Goal: Task Accomplishment & Management: Manage account settings

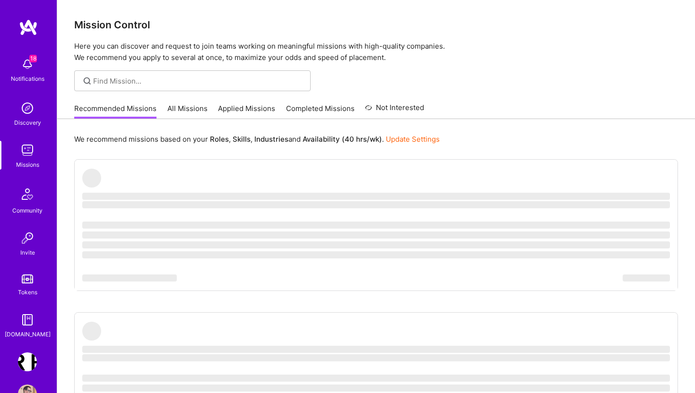
click at [256, 112] on link "Applied Missions" at bounding box center [246, 112] width 57 height 16
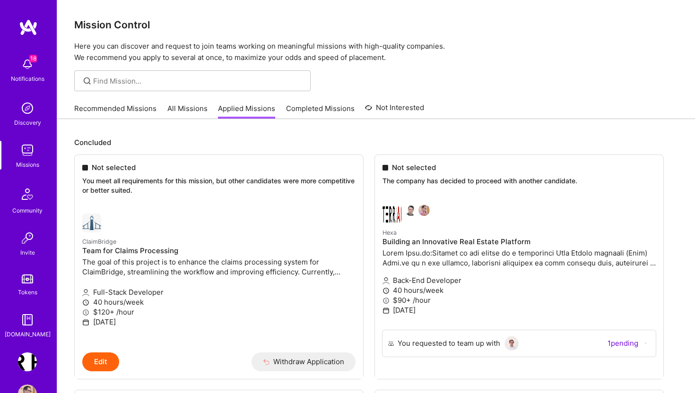
click at [26, 364] on img at bounding box center [27, 362] width 19 height 19
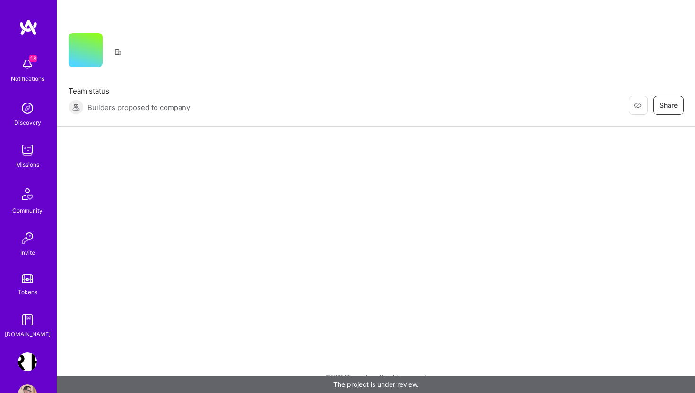
scroll to position [29, 0]
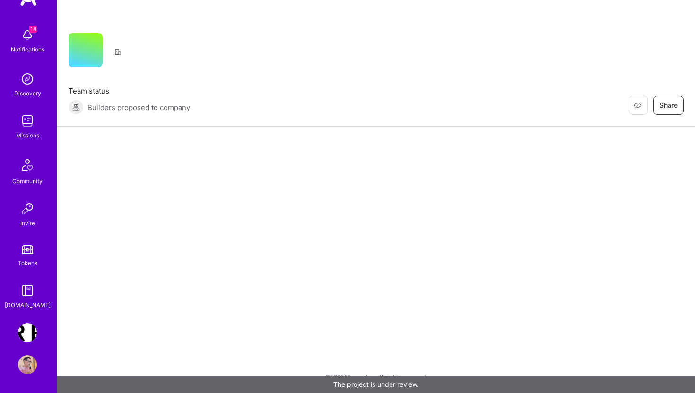
click at [26, 364] on img at bounding box center [27, 364] width 19 height 19
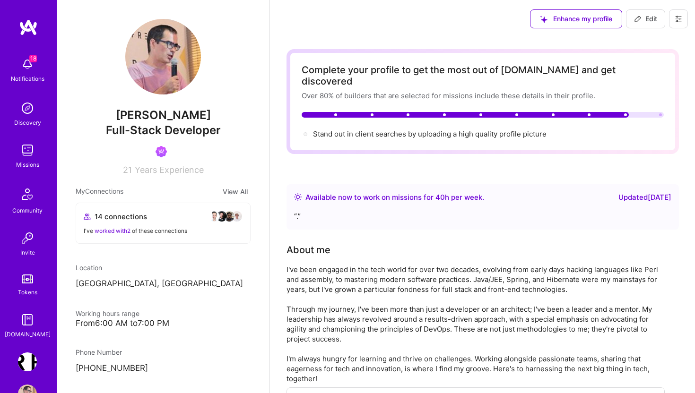
click at [678, 25] on button at bounding box center [678, 18] width 19 height 19
click at [639, 90] on button "Log Out" at bounding box center [652, 89] width 71 height 24
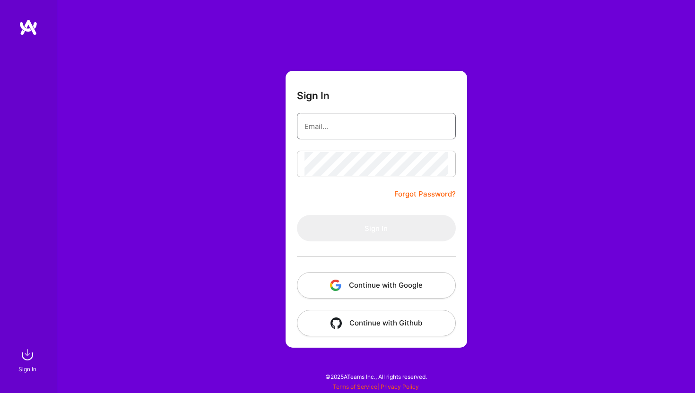
type input "[EMAIL_ADDRESS][DOMAIN_NAME]"
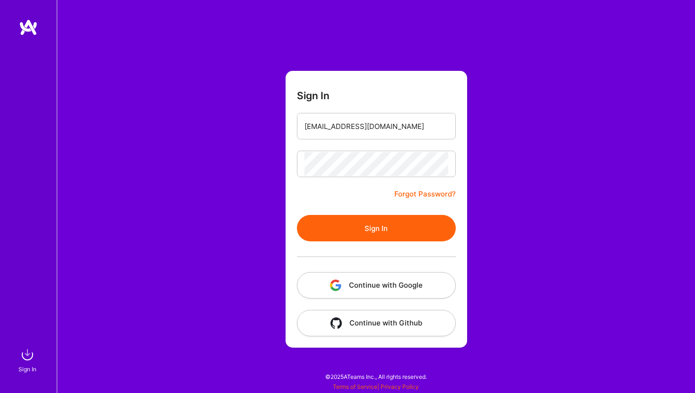
click at [364, 287] on button "Continue with Google" at bounding box center [376, 285] width 159 height 26
